Goal: Task Accomplishment & Management: Manage account settings

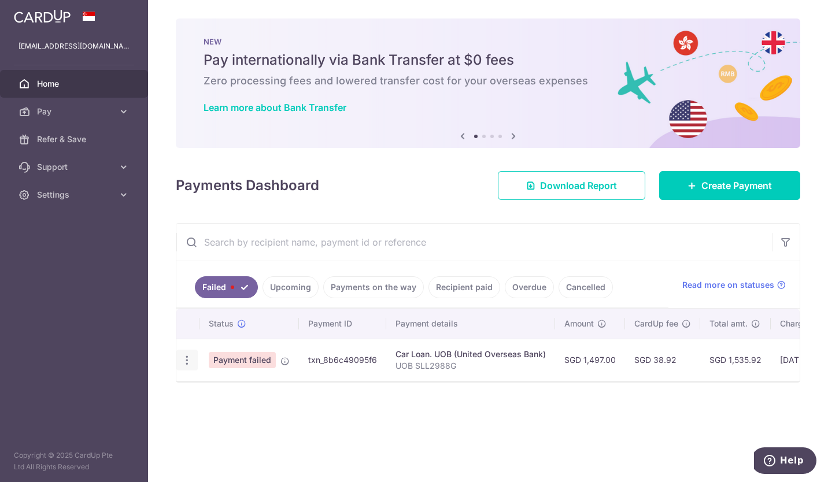
click at [189, 361] on icon "button" at bounding box center [187, 360] width 12 height 12
click at [219, 395] on span "Update payment" at bounding box center [248, 392] width 79 height 14
radio input "true"
type input "1,497.00"
type input "UOB SLL2988G"
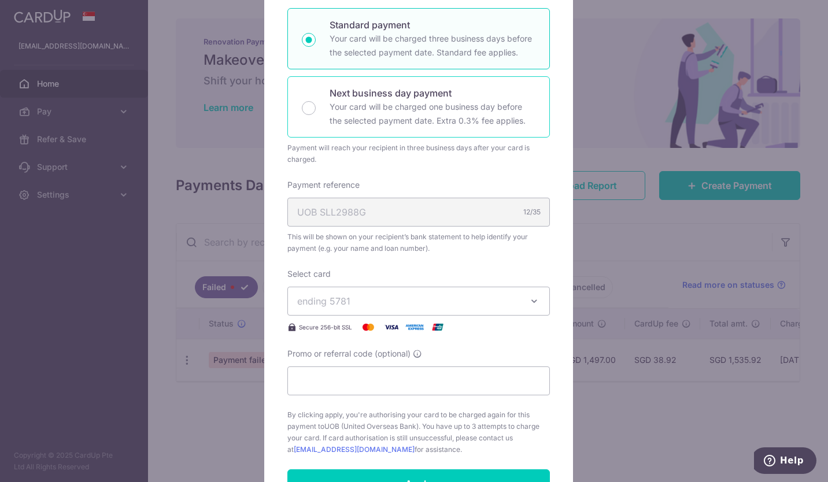
scroll to position [240, 0]
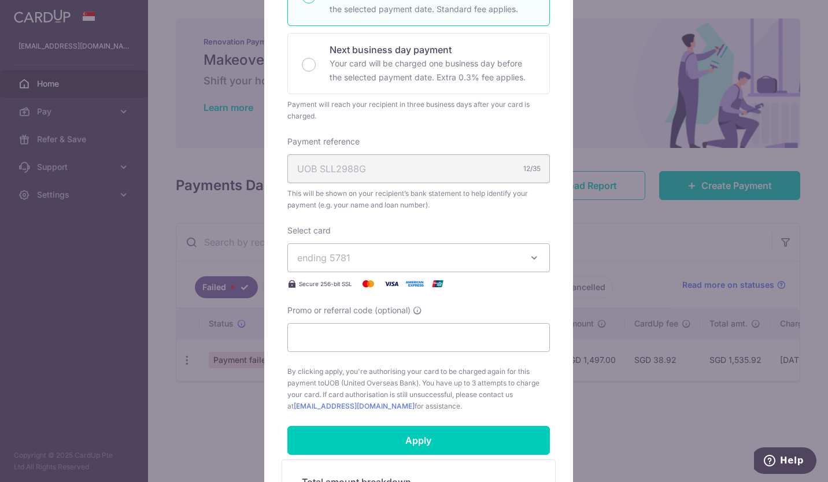
click at [529, 264] on button "ending 5781" at bounding box center [418, 257] width 262 height 29
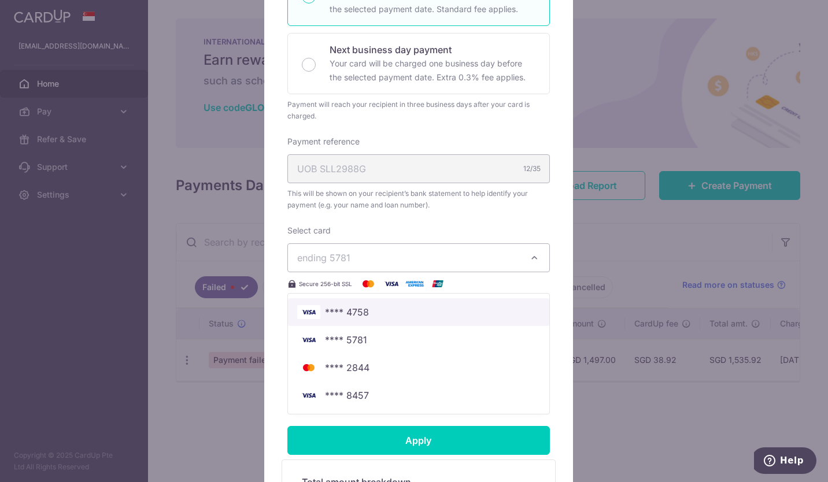
drag, startPoint x: 383, startPoint y: 312, endPoint x: 365, endPoint y: 312, distance: 17.9
click at [383, 312] on span "**** 4758" at bounding box center [418, 312] width 243 height 14
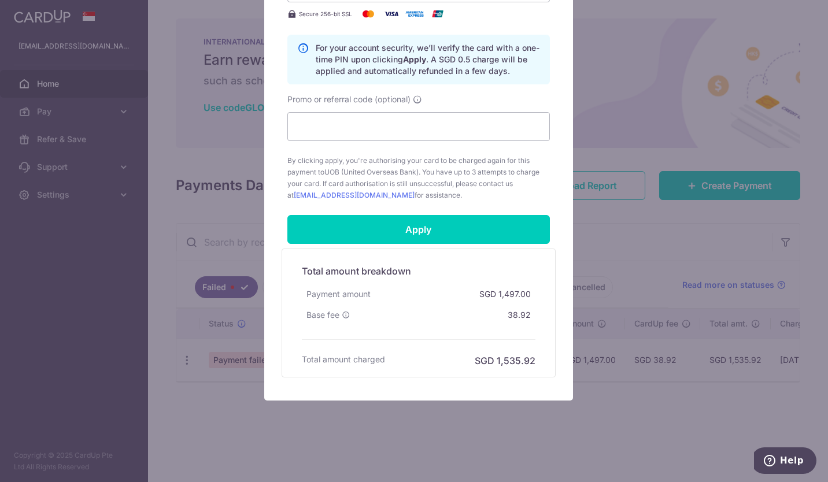
scroll to position [513, 0]
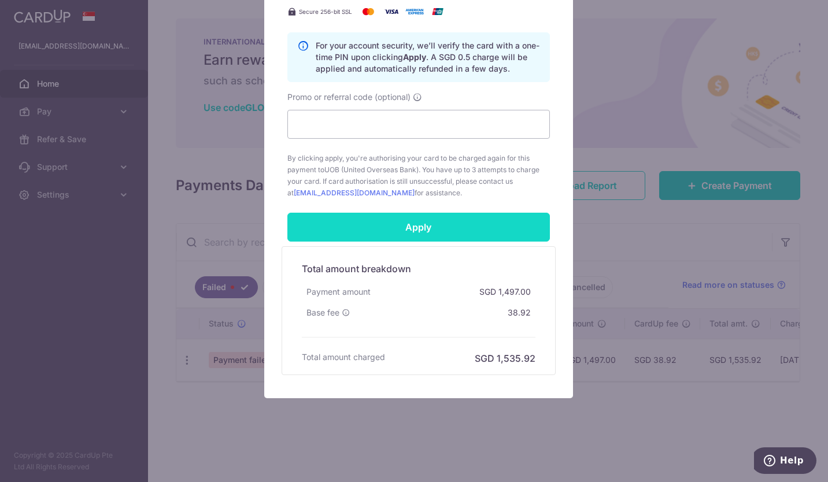
click at [411, 225] on input "Apply" at bounding box center [418, 227] width 262 height 29
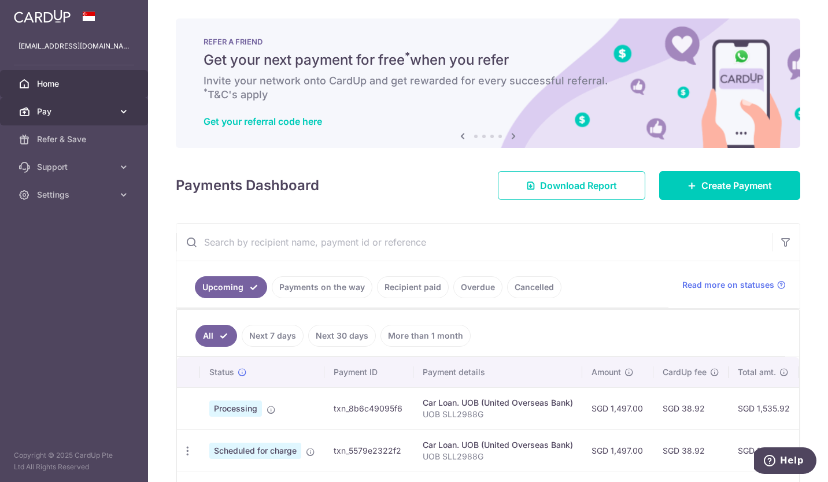
click at [119, 110] on icon at bounding box center [124, 112] width 12 height 12
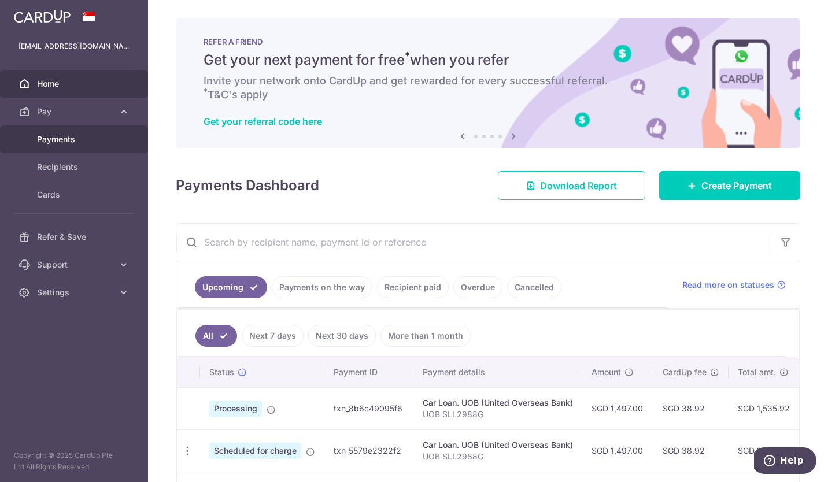
click at [68, 143] on span "Payments" at bounding box center [75, 140] width 76 height 12
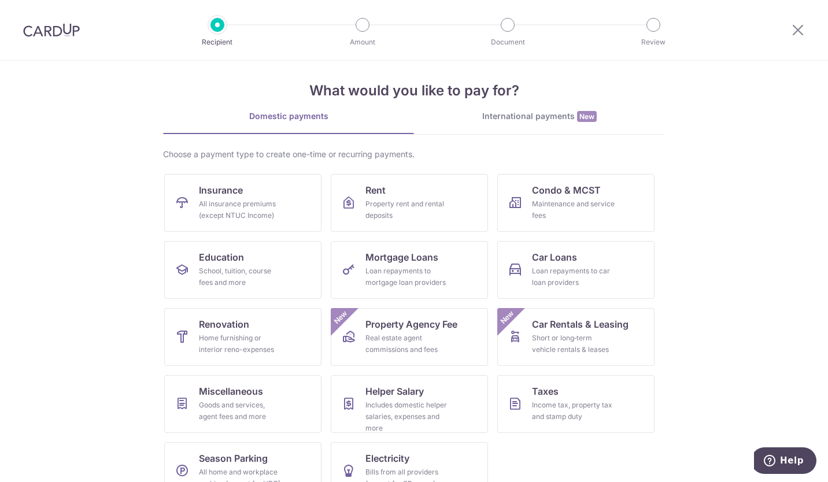
scroll to position [35, 0]
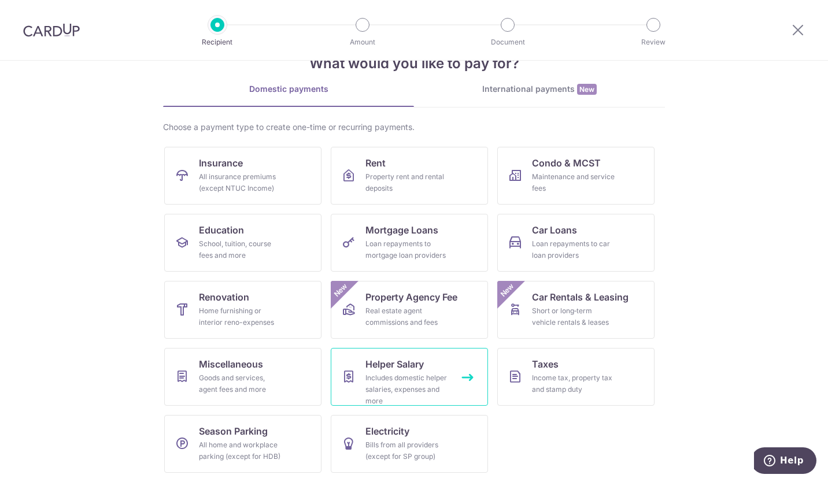
click at [439, 381] on div "Includes domestic helper salaries, expenses and more" at bounding box center [406, 389] width 83 height 35
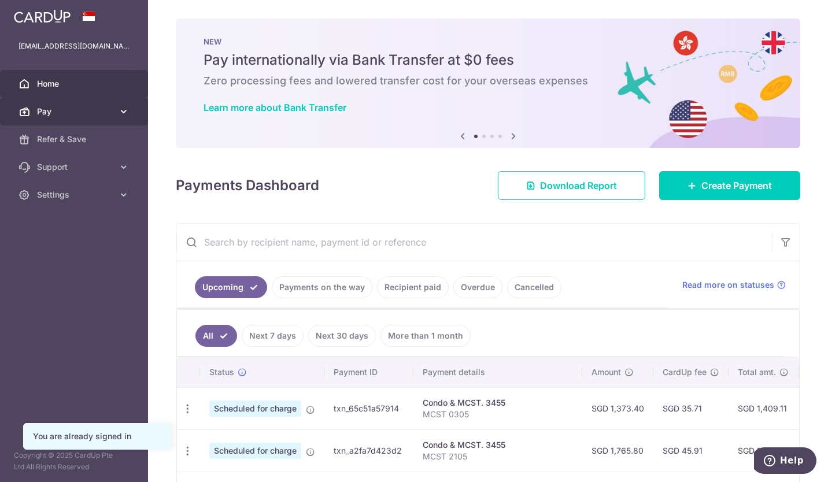
click at [118, 113] on icon at bounding box center [124, 112] width 12 height 12
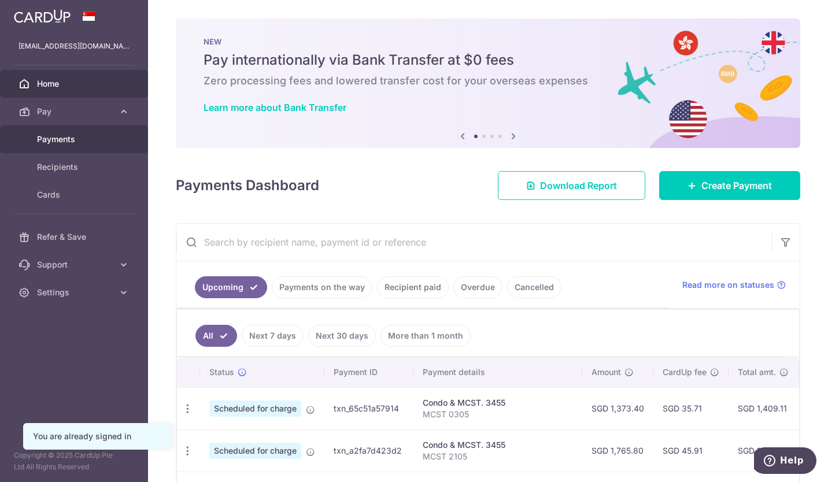
click at [68, 132] on link "Payments" at bounding box center [74, 139] width 148 height 28
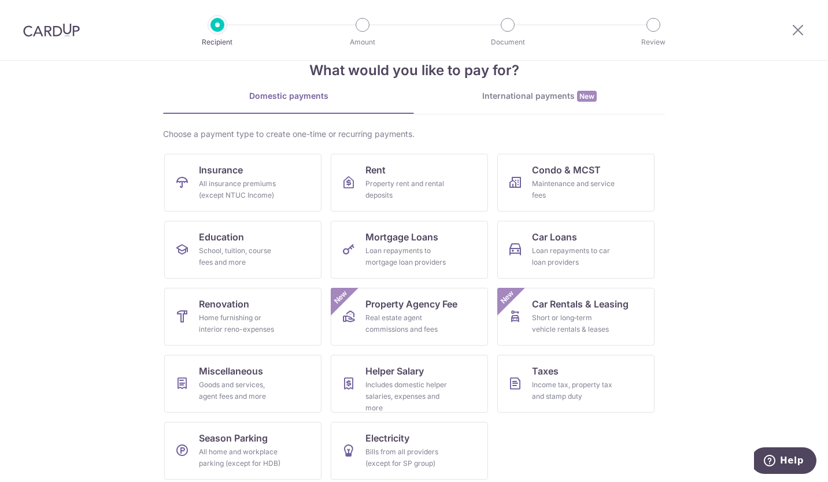
scroll to position [35, 0]
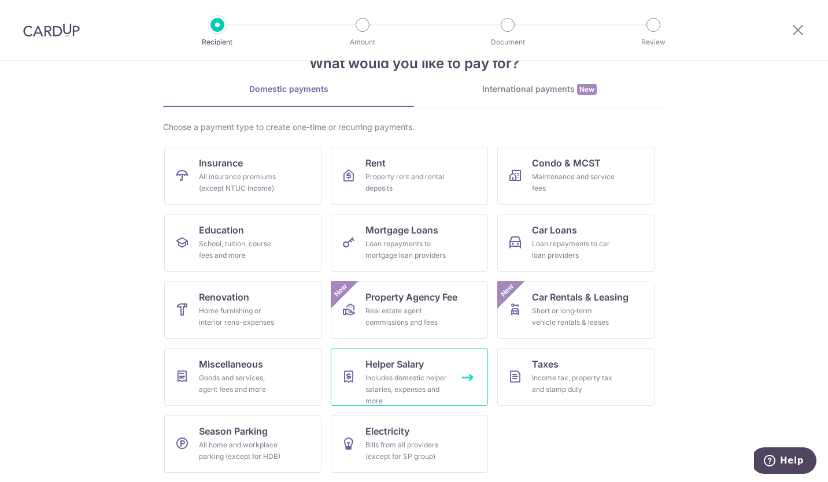
click at [425, 377] on div "Includes domestic helper salaries, expenses and more" at bounding box center [406, 389] width 83 height 35
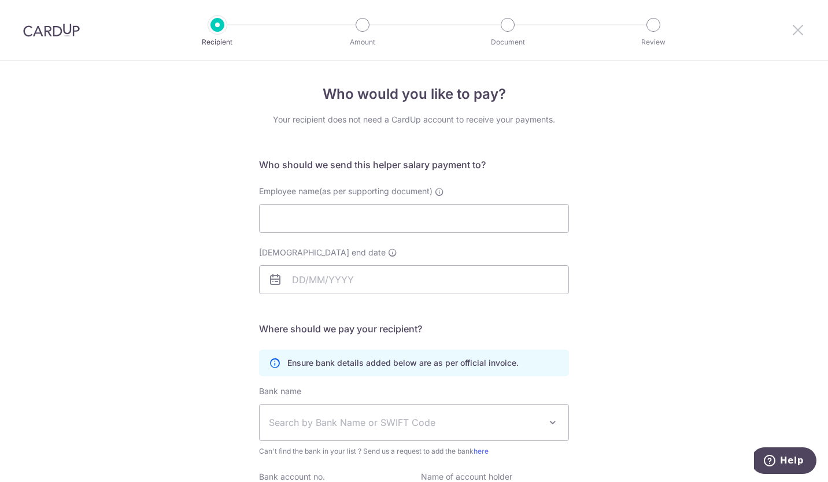
click at [798, 28] on icon at bounding box center [798, 30] width 14 height 14
click at [66, 36] on img at bounding box center [51, 30] width 57 height 14
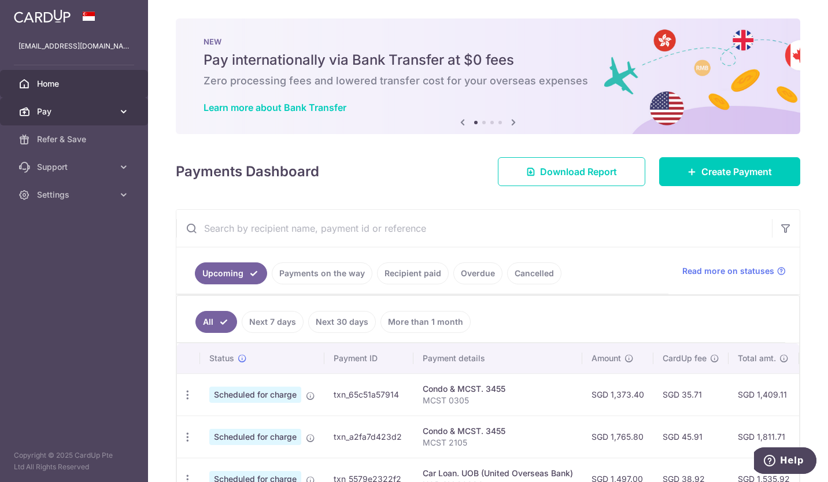
click at [122, 112] on icon at bounding box center [124, 112] width 12 height 12
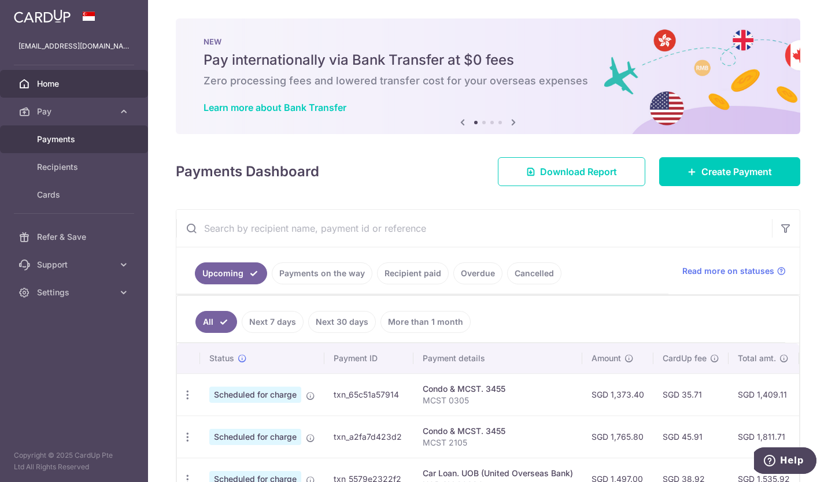
click at [72, 143] on span "Payments" at bounding box center [75, 140] width 76 height 12
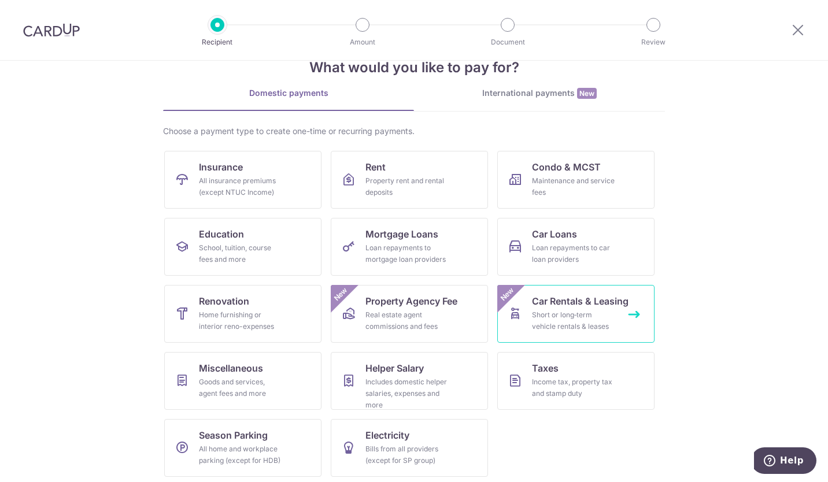
scroll to position [35, 0]
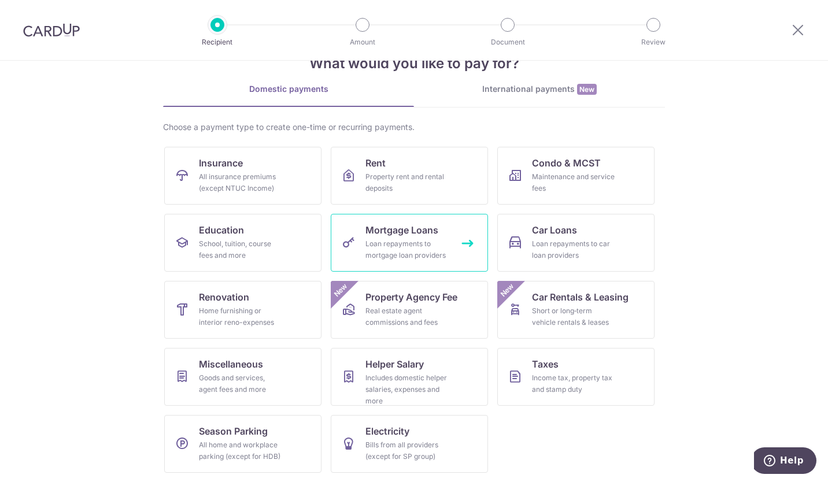
click at [413, 240] on div "Loan repayments to mortgage loan providers" at bounding box center [406, 249] width 83 height 23
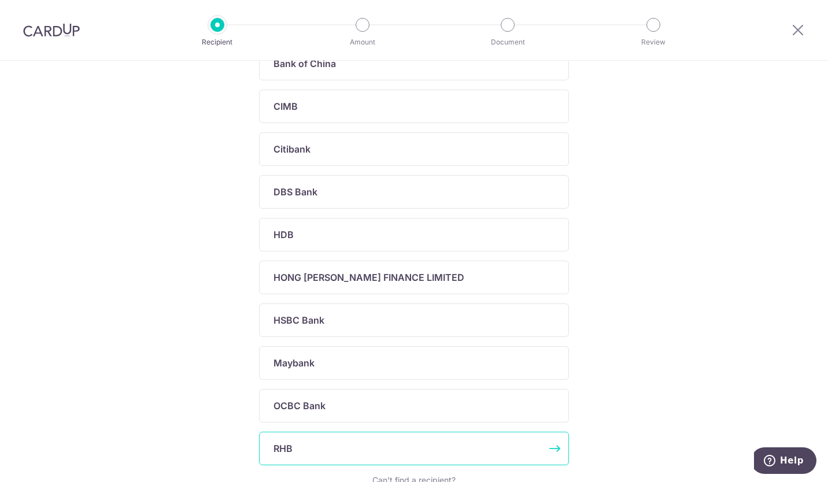
scroll to position [357, 0]
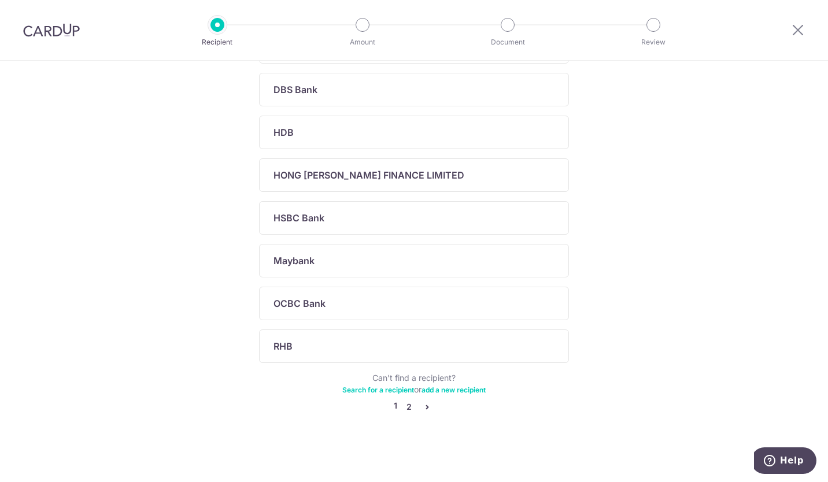
click at [403, 406] on link "2" at bounding box center [409, 407] width 14 height 14
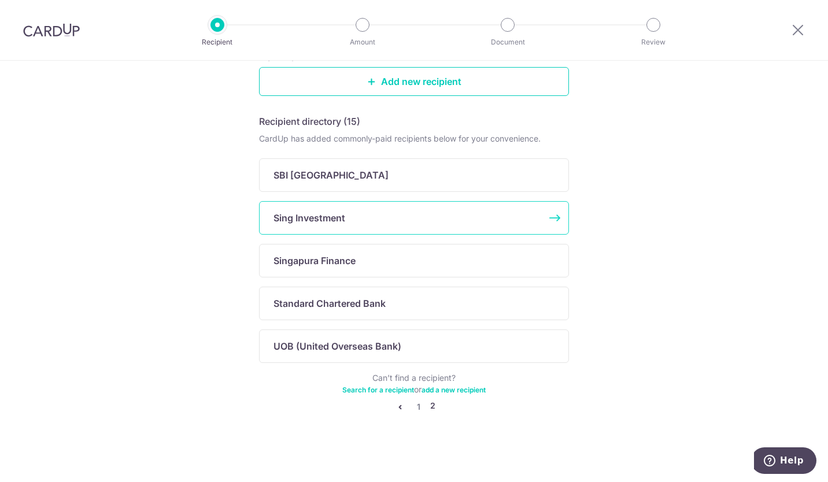
scroll to position [0, 0]
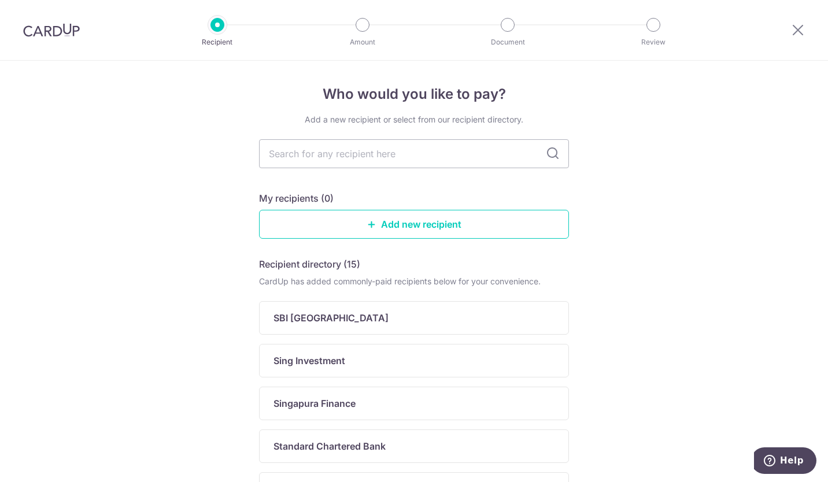
click at [58, 31] on img at bounding box center [51, 30] width 57 height 14
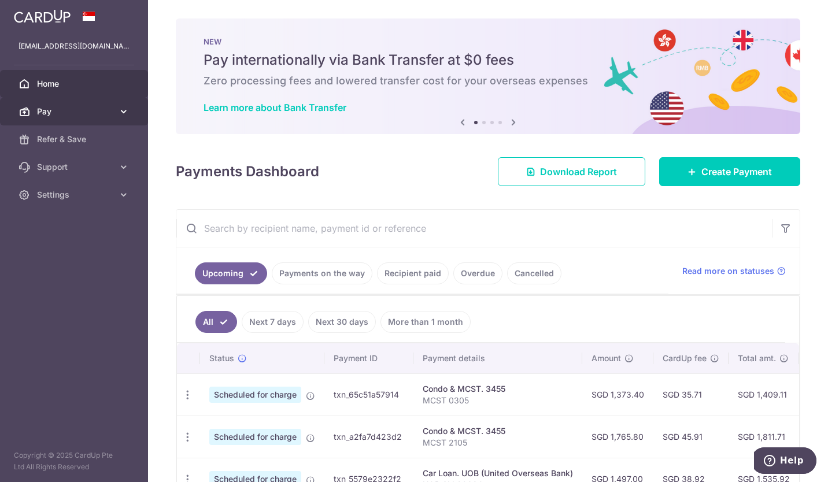
click at [121, 117] on link "Pay" at bounding box center [74, 112] width 148 height 28
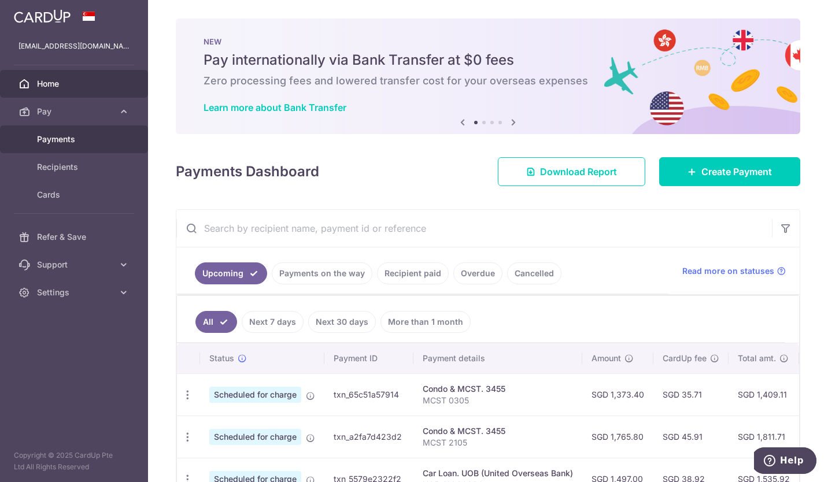
click at [65, 136] on span "Payments" at bounding box center [75, 140] width 76 height 12
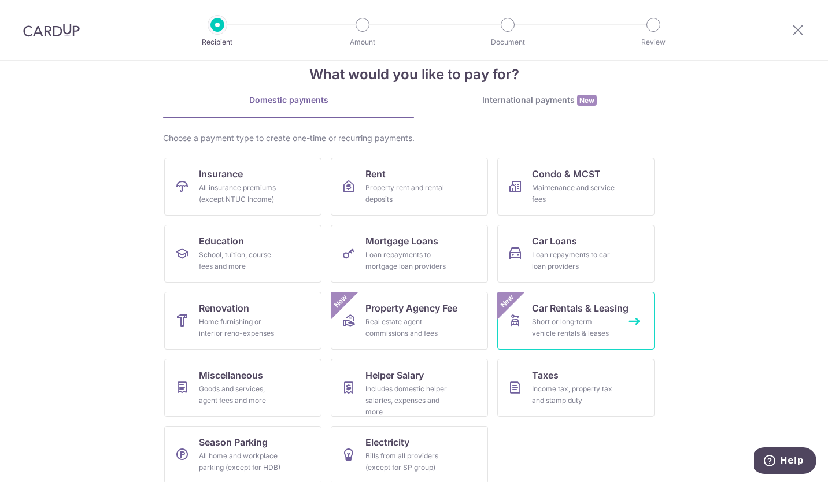
scroll to position [35, 0]
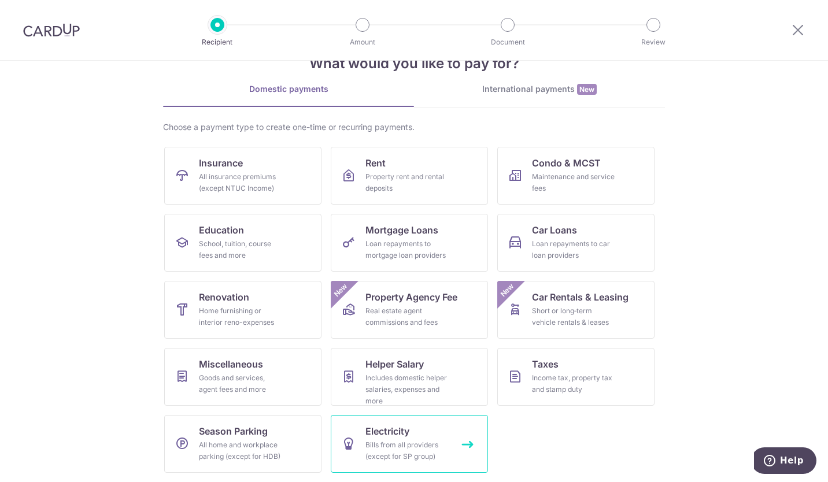
click at [432, 449] on div "Bills from all providers (except for SP group)" at bounding box center [406, 450] width 83 height 23
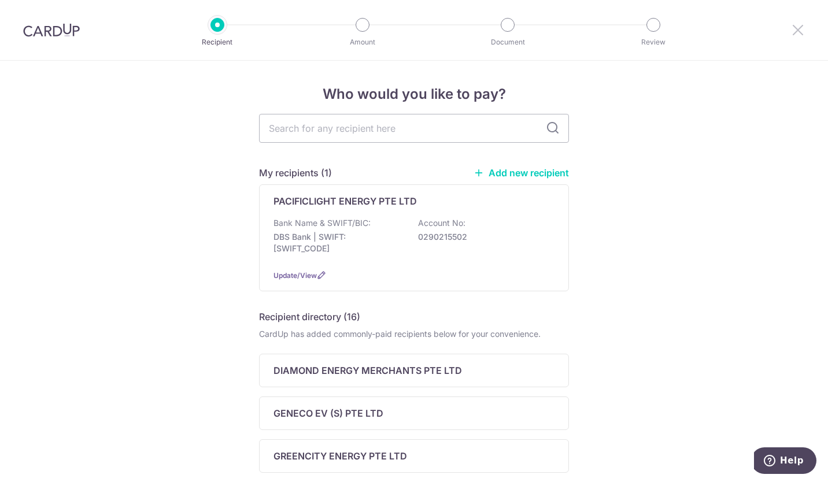
click at [796, 34] on icon at bounding box center [798, 30] width 14 height 14
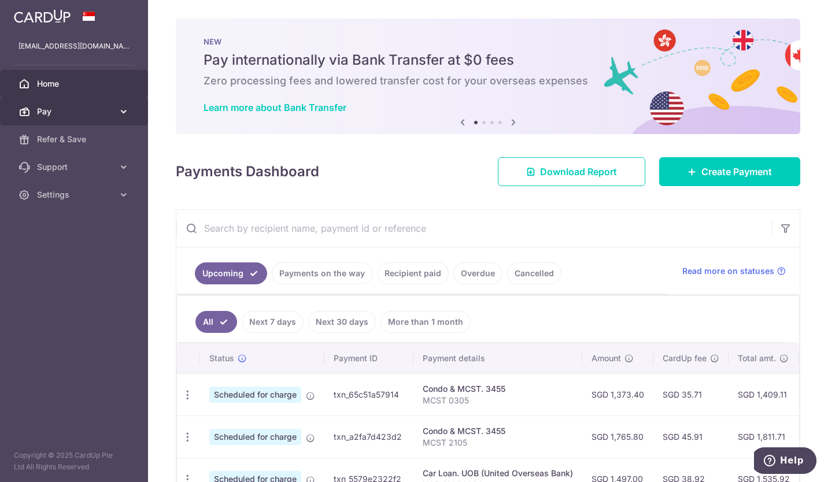
click at [113, 107] on span "Pay" at bounding box center [75, 112] width 76 height 12
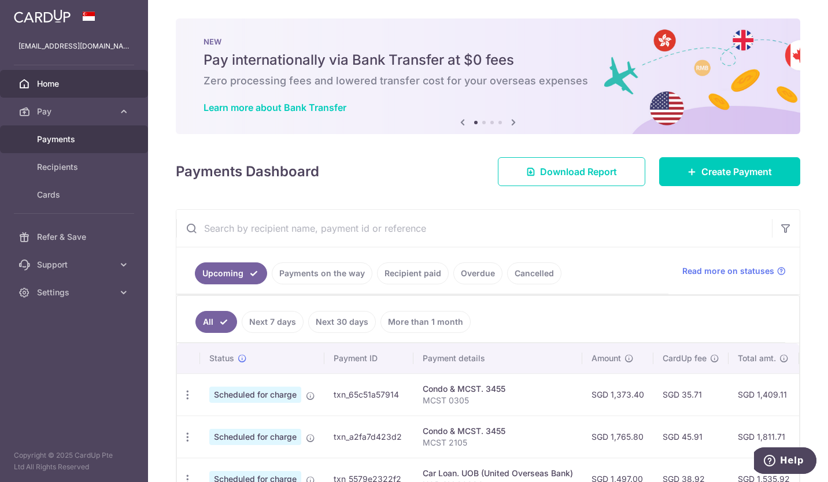
click at [88, 141] on span "Payments" at bounding box center [75, 140] width 76 height 12
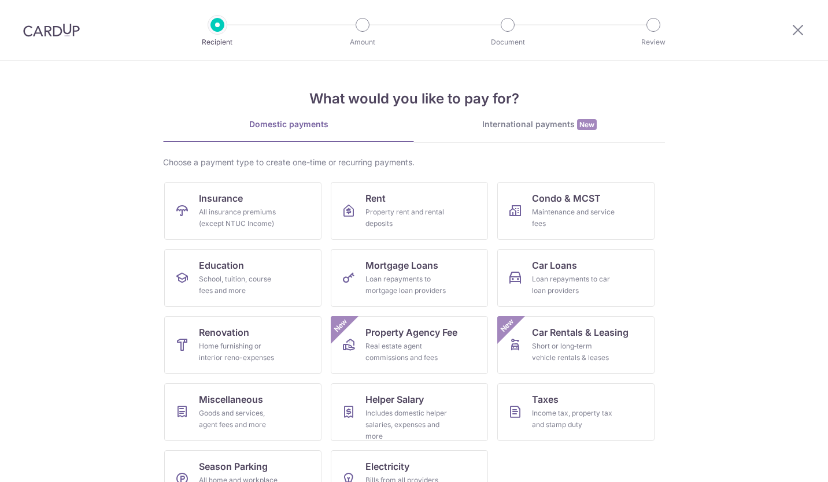
click at [523, 124] on div "International payments New" at bounding box center [539, 124] width 251 height 12
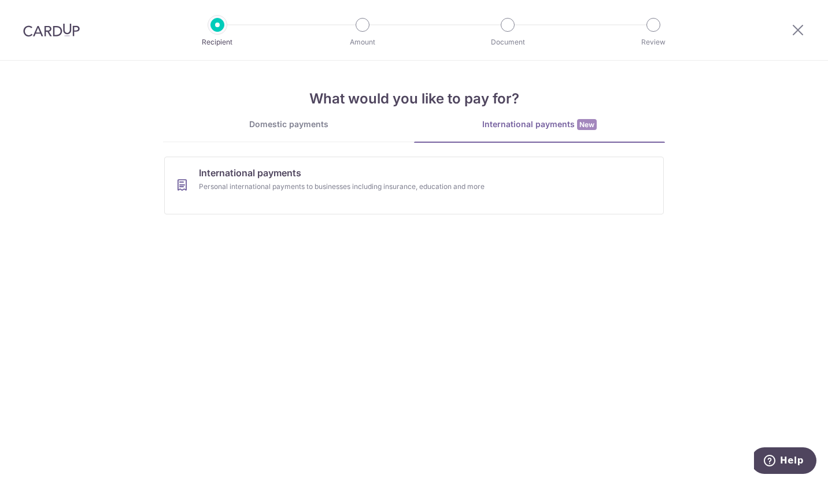
click at [319, 128] on div "Domestic payments" at bounding box center [288, 124] width 251 height 12
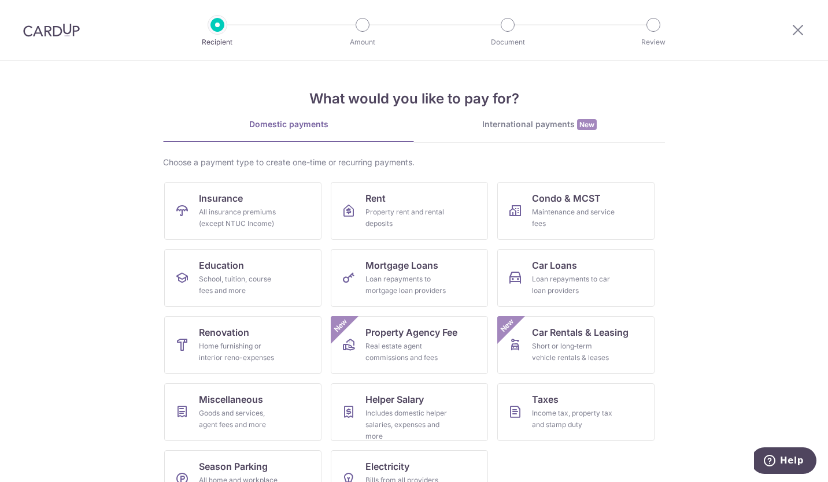
click at [66, 27] on img at bounding box center [51, 30] width 57 height 14
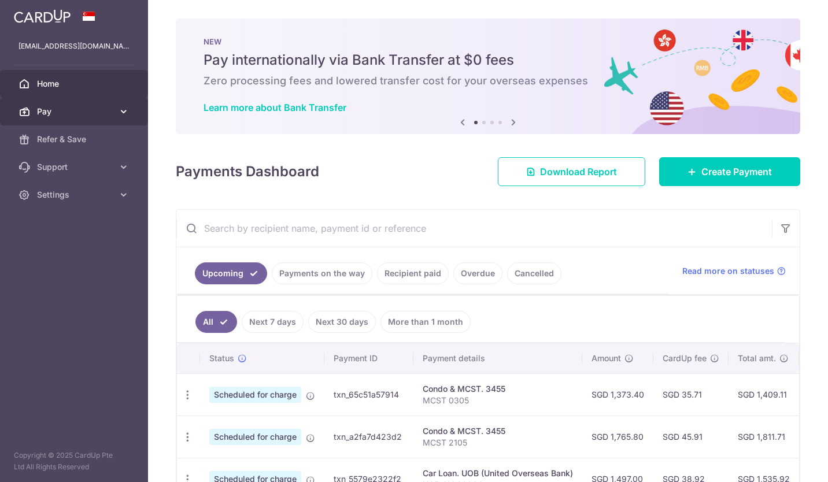
click at [122, 113] on icon at bounding box center [124, 112] width 12 height 12
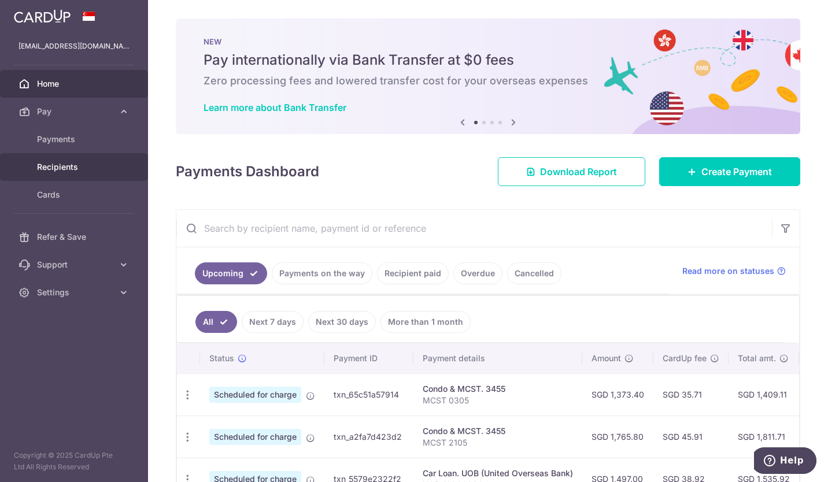
click at [59, 169] on span "Recipients" at bounding box center [75, 167] width 76 height 12
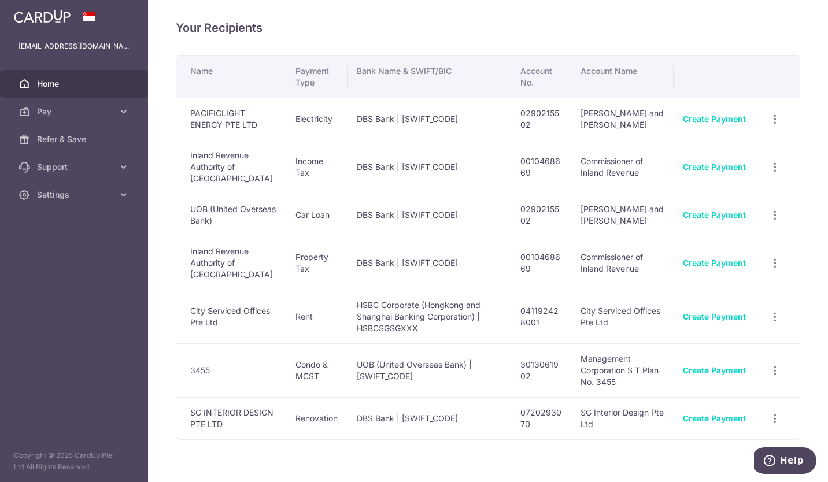
click at [60, 85] on span "Home" at bounding box center [75, 84] width 76 height 12
